Goal: Information Seeking & Learning: Check status

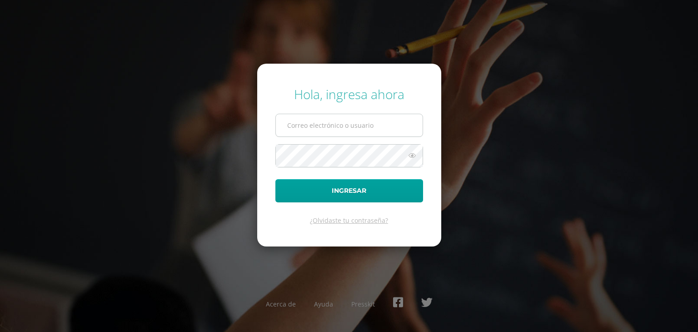
click at [351, 123] on input "text" at bounding box center [349, 125] width 147 height 22
type input "petronasamines2023@maiagt.org"
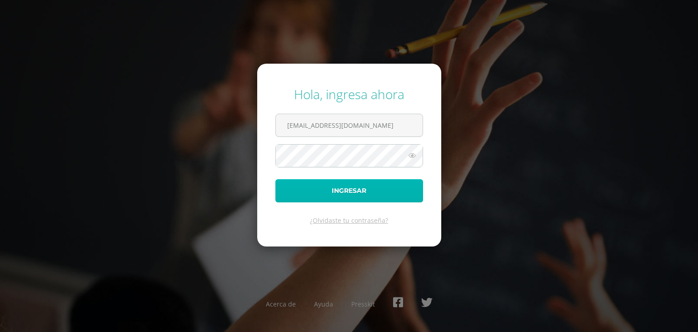
click at [292, 196] on button "Ingresar" at bounding box center [349, 190] width 148 height 23
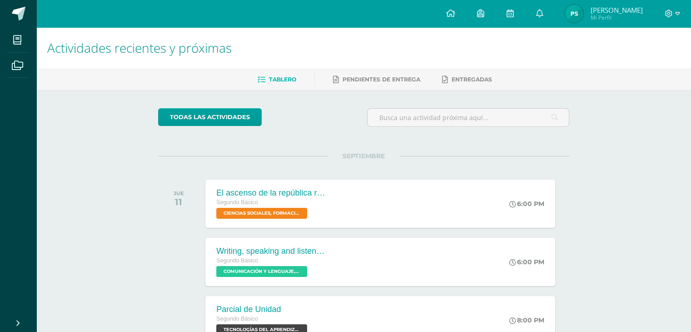
click at [583, 23] on img at bounding box center [574, 14] width 18 height 18
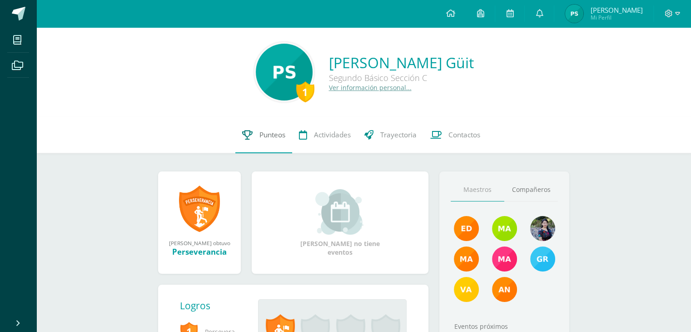
click at [267, 132] on span "Punteos" at bounding box center [272, 135] width 26 height 10
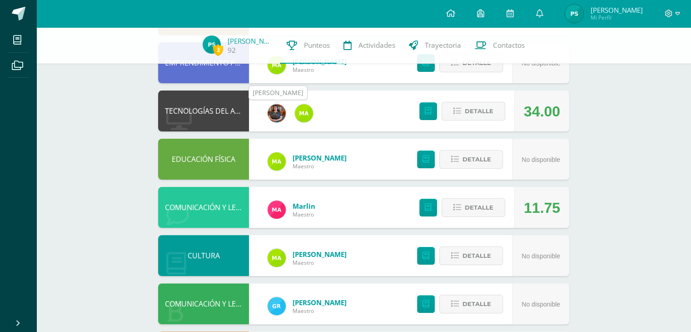
scroll to position [150, 0]
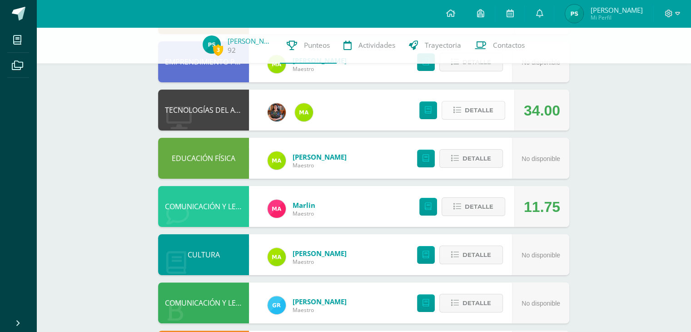
click at [465, 118] on span "Detalle" at bounding box center [479, 110] width 29 height 17
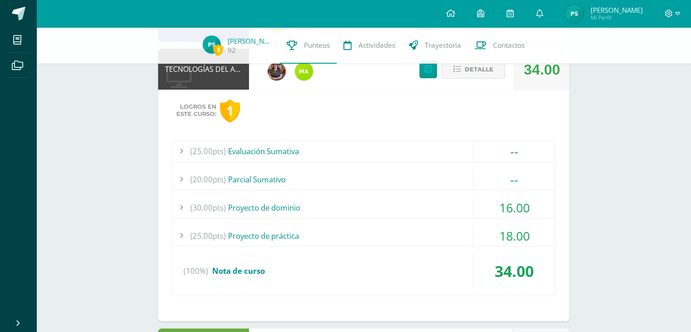
scroll to position [187, 0]
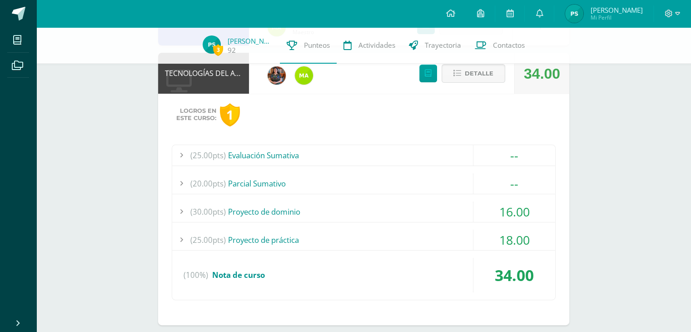
click at [240, 120] on link "1" at bounding box center [232, 114] width 25 height 23
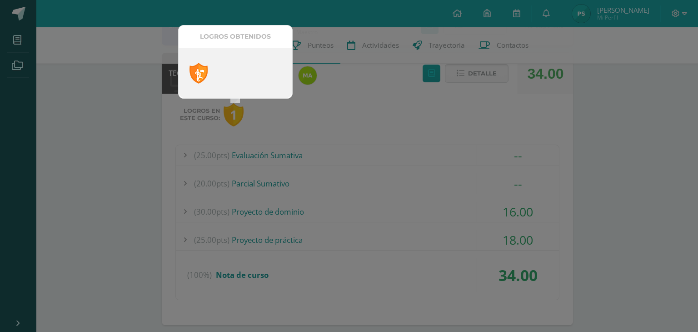
click at [199, 76] on link at bounding box center [198, 73] width 18 height 21
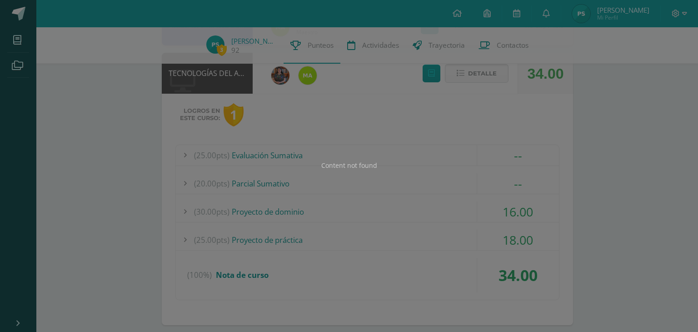
click at [199, 76] on div "Content not found" at bounding box center [349, 166] width 698 height 332
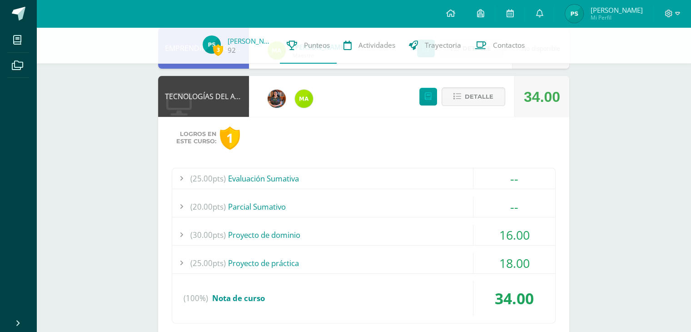
scroll to position [163, 0]
click at [217, 42] on img at bounding box center [212, 44] width 18 height 18
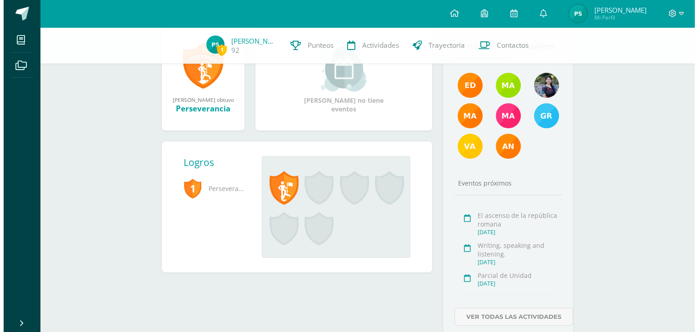
scroll to position [140, 0]
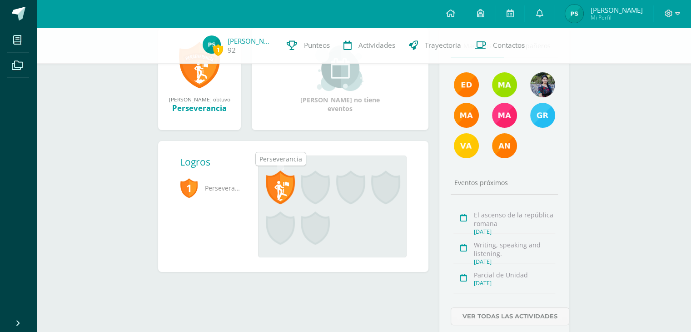
click at [284, 184] on span at bounding box center [280, 187] width 29 height 34
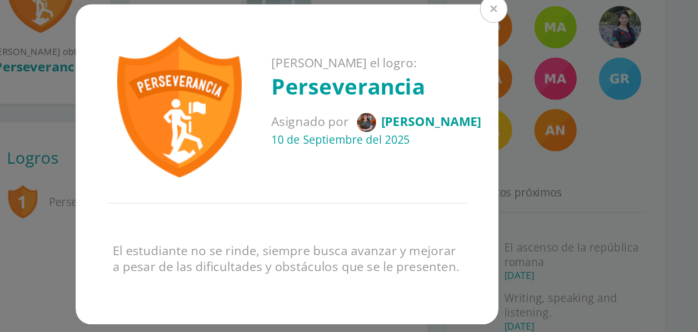
click at [472, 75] on button at bounding box center [471, 74] width 16 height 16
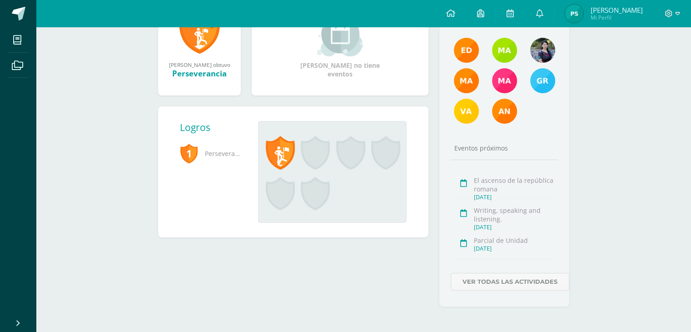
scroll to position [0, 0]
